Goal: Task Accomplishment & Management: Manage account settings

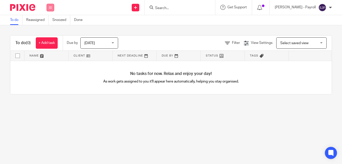
click at [49, 8] on button at bounding box center [51, 8] width 8 height 8
click at [48, 46] on link "Team" at bounding box center [48, 46] width 8 height 4
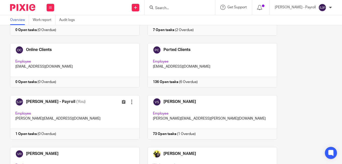
scroll to position [479, 0]
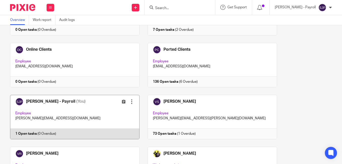
click at [86, 132] on link at bounding box center [71, 117] width 138 height 44
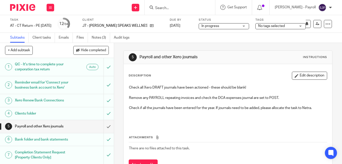
click at [193, 6] on input "Search" at bounding box center [177, 8] width 45 height 5
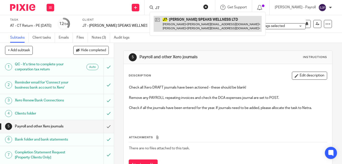
type input "J7"
click at [188, 17] on link at bounding box center [208, 24] width 108 height 16
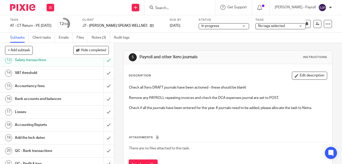
scroll to position [176, 0]
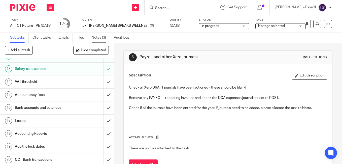
click at [97, 38] on link "Notes (3)" at bounding box center [101, 38] width 18 height 10
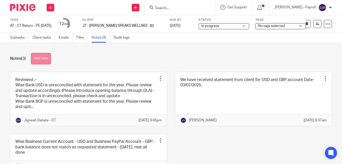
click at [45, 61] on button "Add note" at bounding box center [41, 58] width 20 height 11
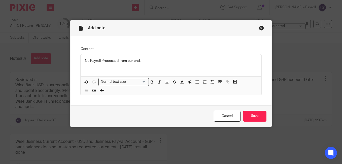
click at [102, 63] on p "No Payroll Processed from our end." at bounding box center [171, 60] width 172 height 5
click at [155, 59] on p "No payroll processed from our end." at bounding box center [171, 60] width 172 height 5
click at [256, 116] on input "Save" at bounding box center [254, 116] width 23 height 11
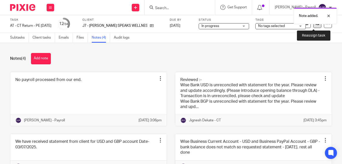
click at [315, 27] on link at bounding box center [318, 24] width 8 height 8
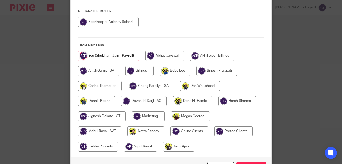
scroll to position [76, 0]
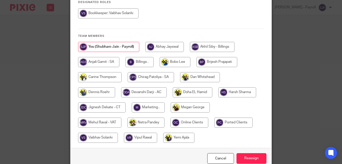
click at [96, 104] on input "radio" at bounding box center [102, 107] width 48 height 10
radio input "true"
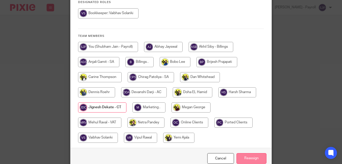
click at [244, 153] on input "Reassign" at bounding box center [252, 158] width 30 height 11
